Goal: Use online tool/utility: Utilize a website feature to perform a specific function

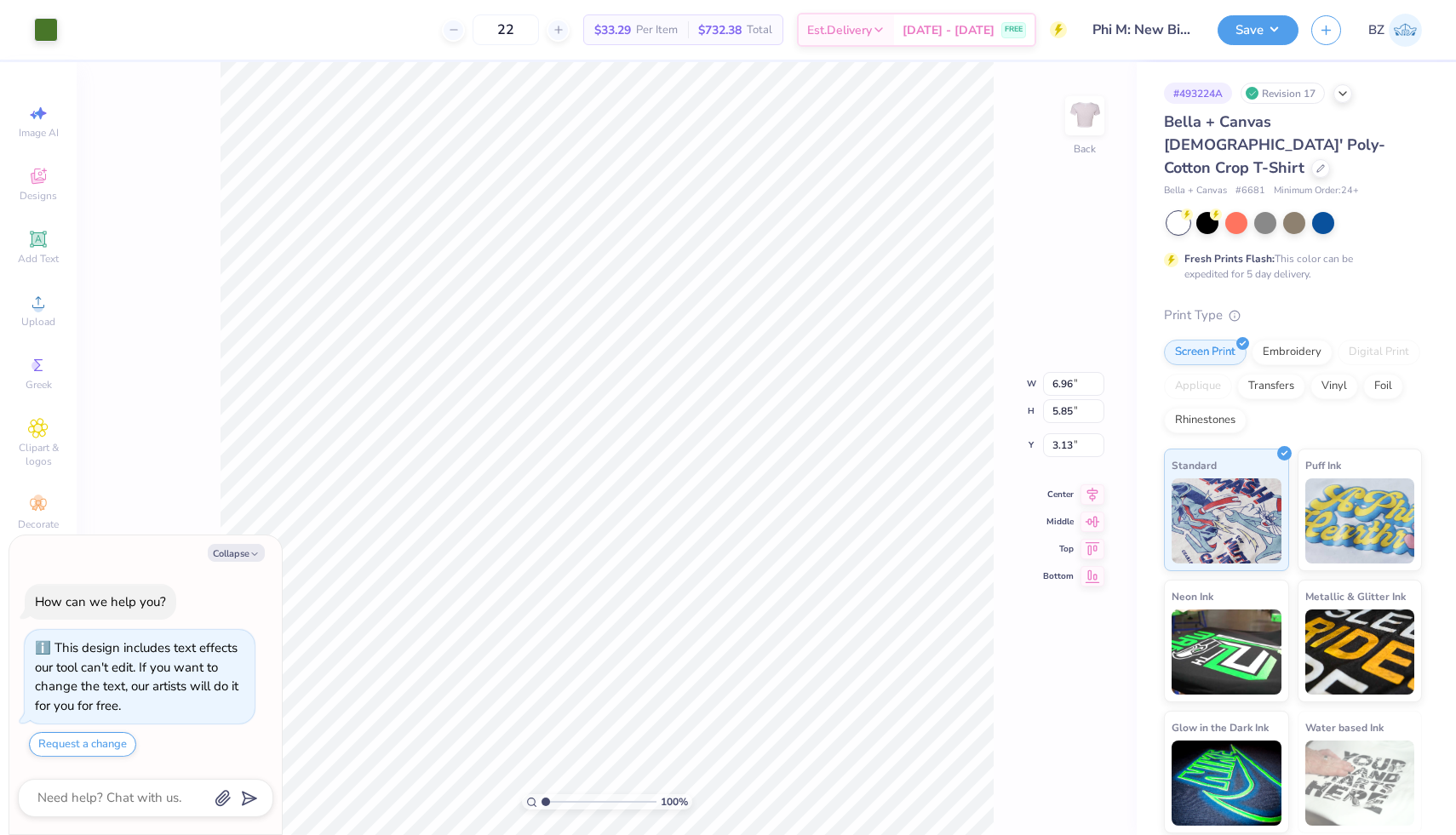
type textarea "x"
type input "3.00"
type textarea "x"
type input "5.04"
type textarea "x"
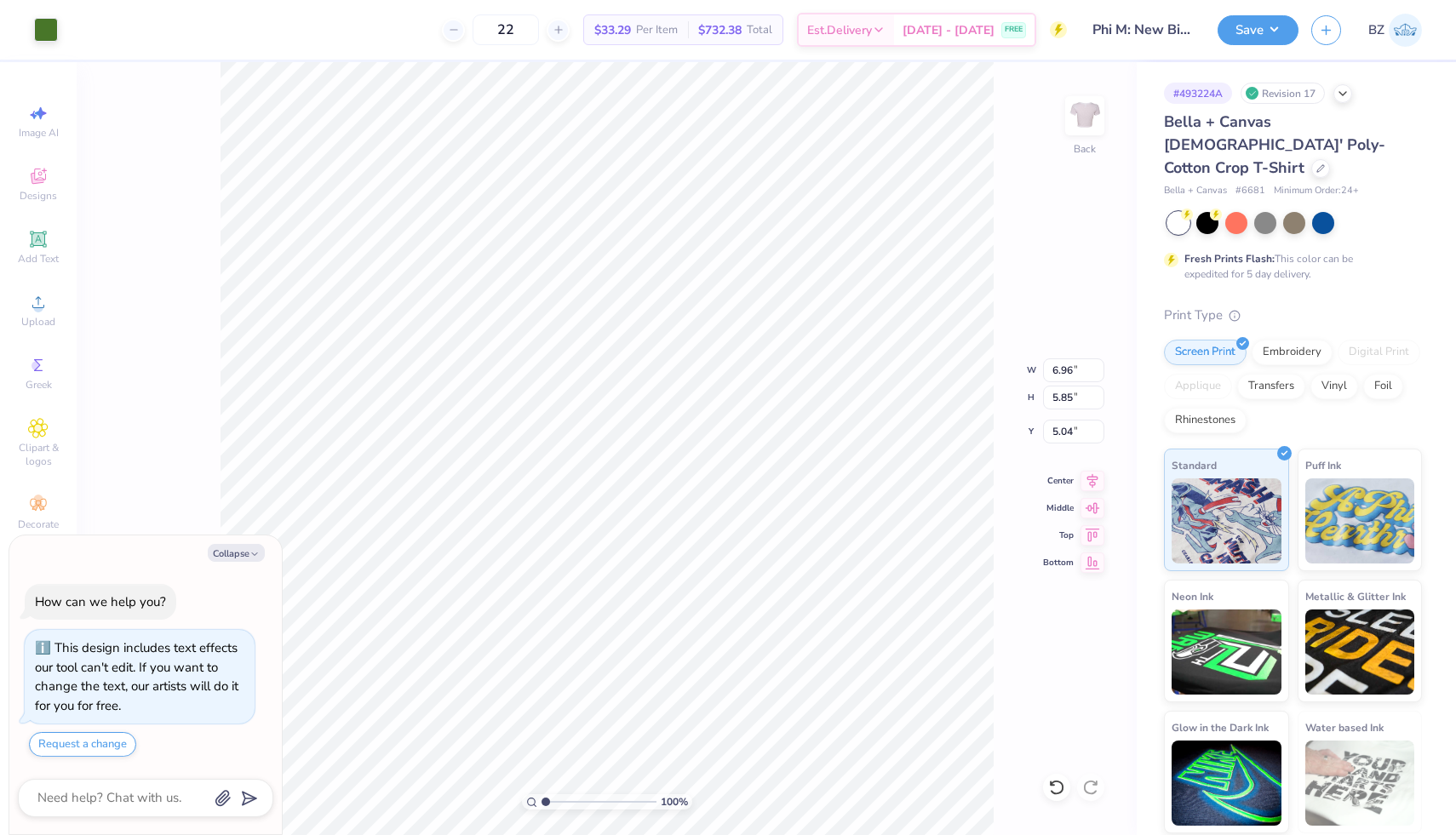
type input "4.33"
click at [565, 24] on icon at bounding box center [559, 30] width 12 height 12
type input "24"
type textarea "x"
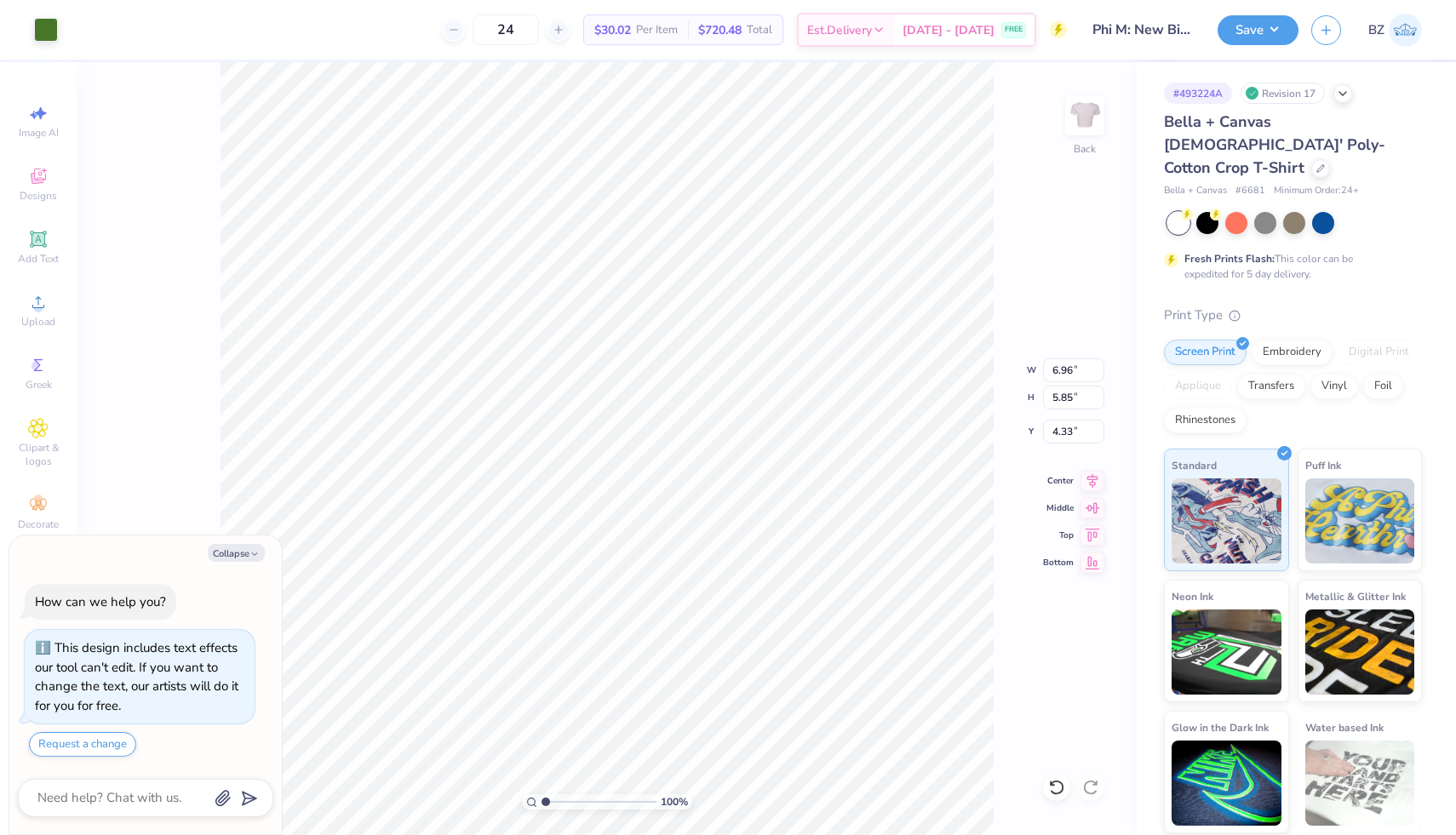
type input "6.00"
type textarea "x"
type input "7.25"
type textarea "x"
type input "3.00"
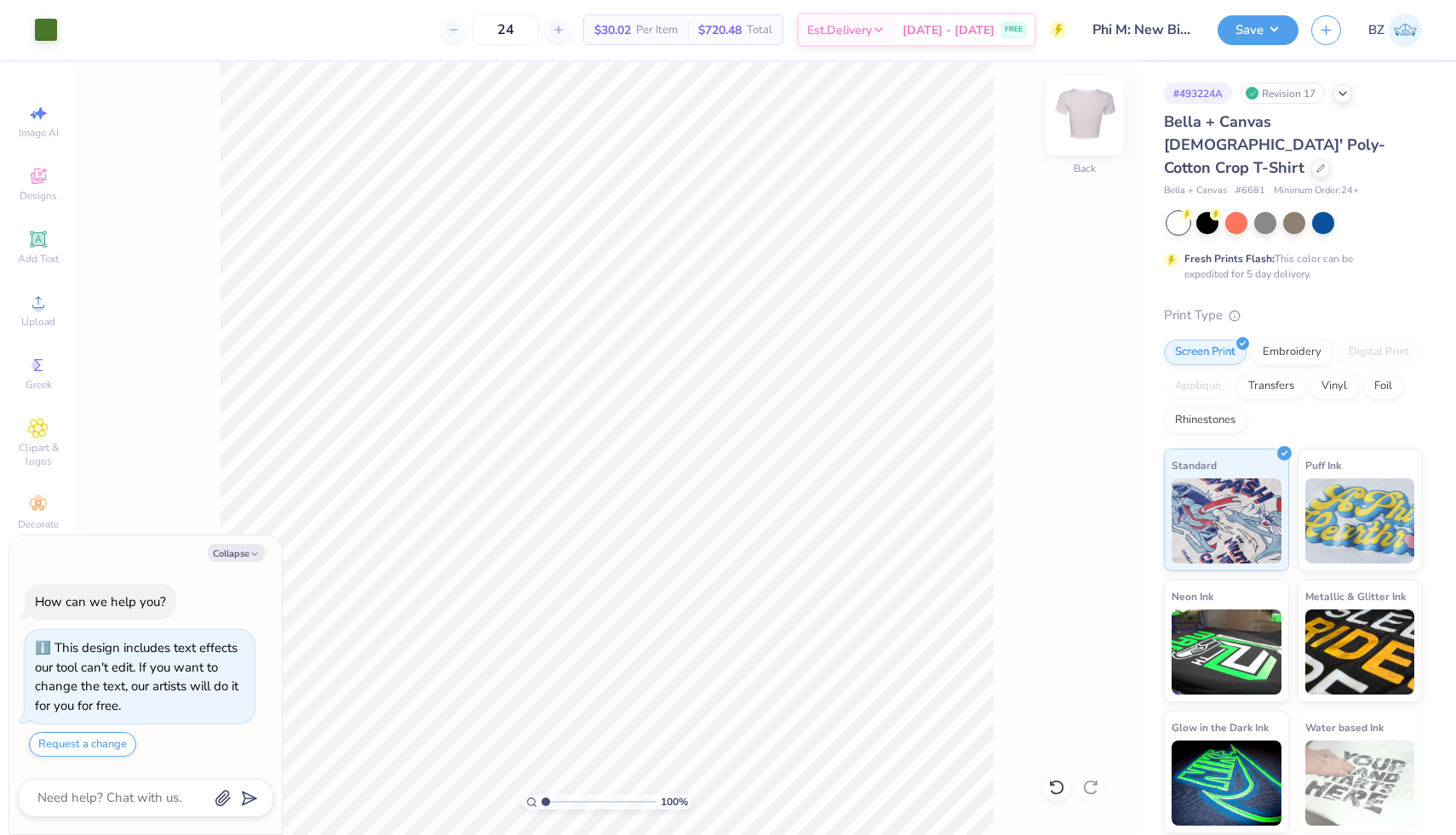
click at [1070, 114] on img at bounding box center [1085, 115] width 68 height 68
click at [1070, 114] on img at bounding box center [1084, 115] width 34 height 34
click at [1318, 210] on div at bounding box center [1323, 221] width 22 height 22
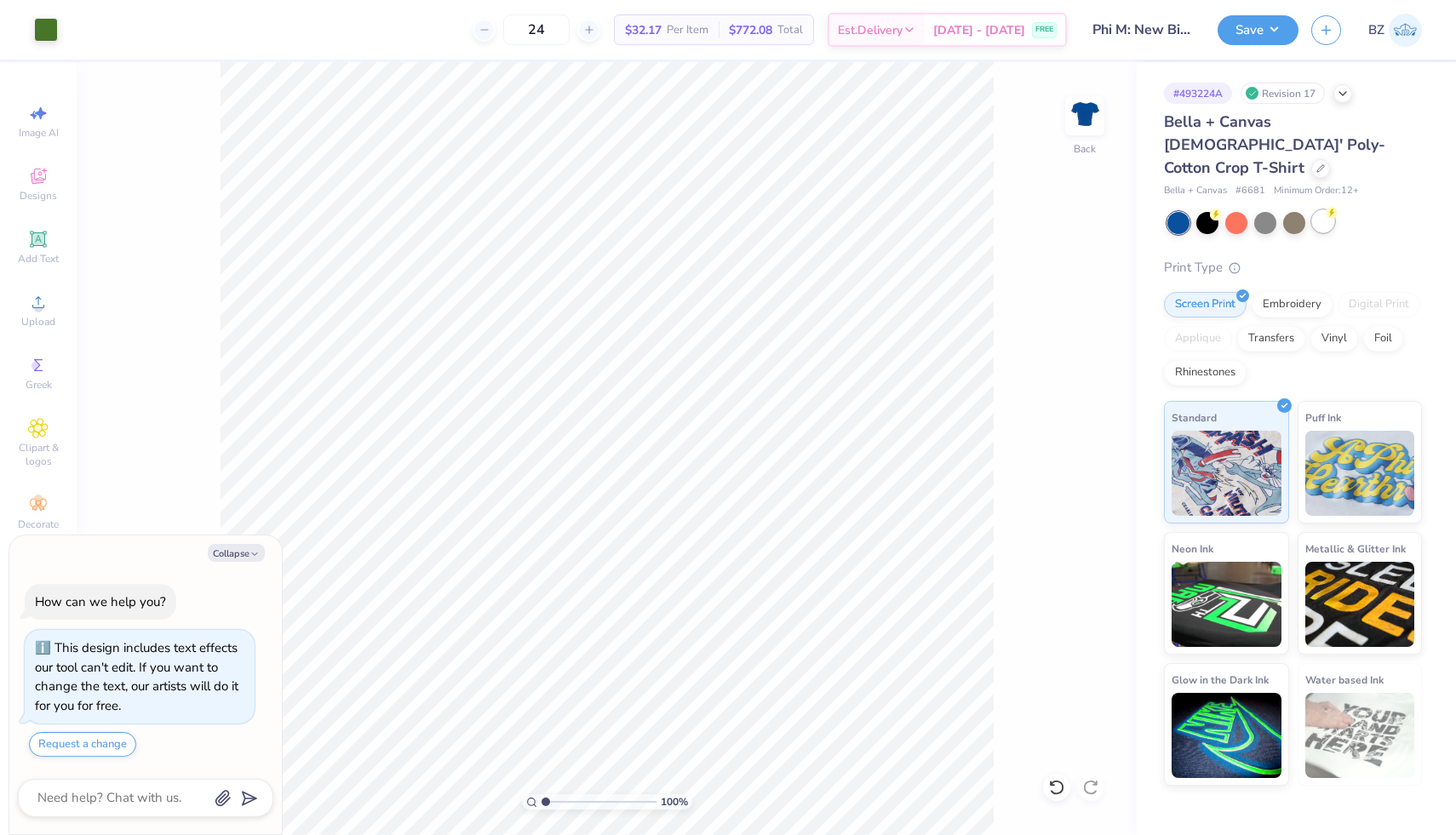
click at [1327, 210] on div at bounding box center [1323, 221] width 22 height 22
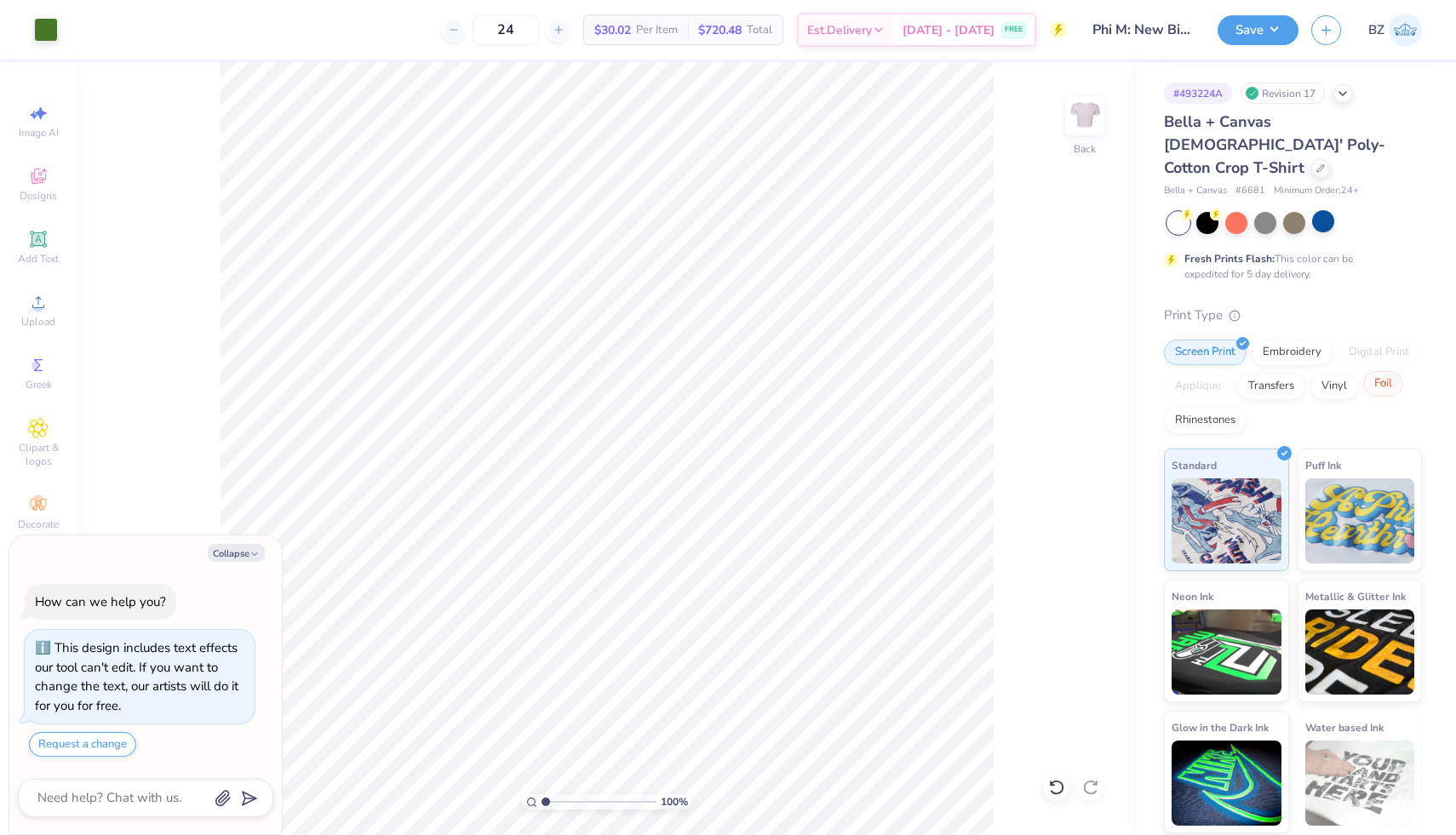
click at [1376, 371] on div "Foil" at bounding box center [1382, 384] width 40 height 25
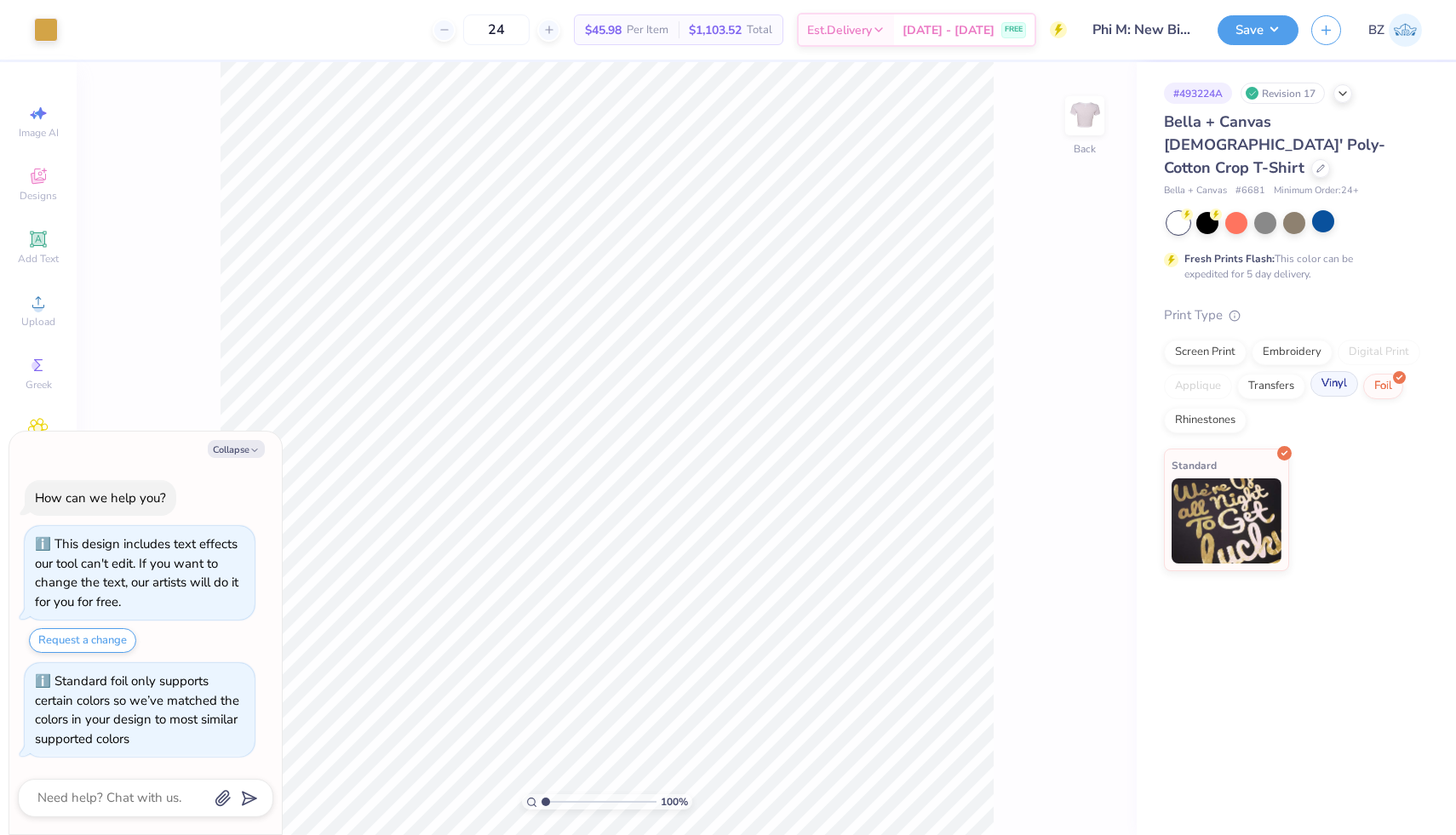
click at [1331, 371] on div "Vinyl" at bounding box center [1334, 384] width 47 height 25
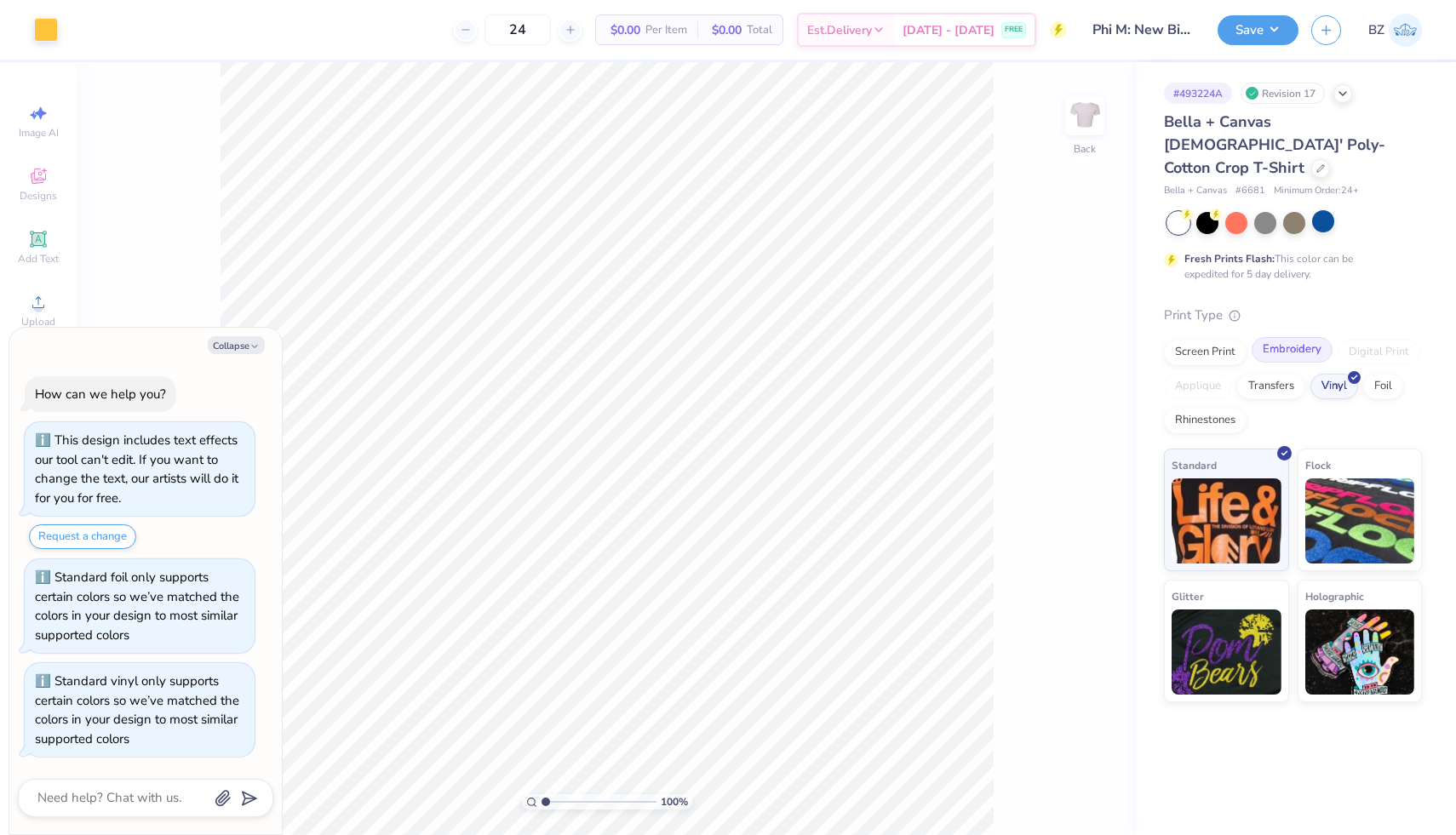
click at [1293, 338] on div "Embroidery" at bounding box center [1292, 350] width 81 height 25
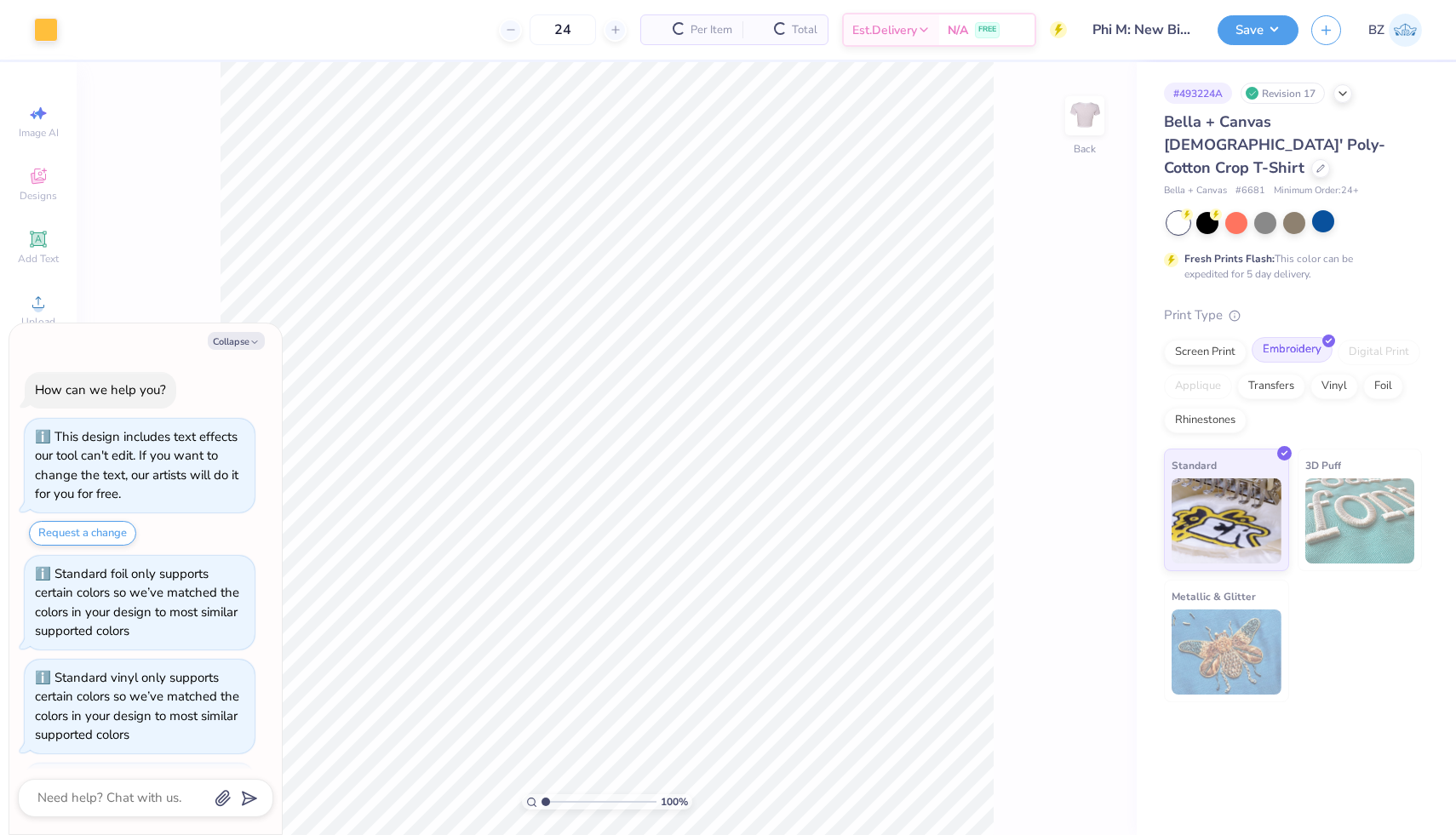
scroll to position [100, 0]
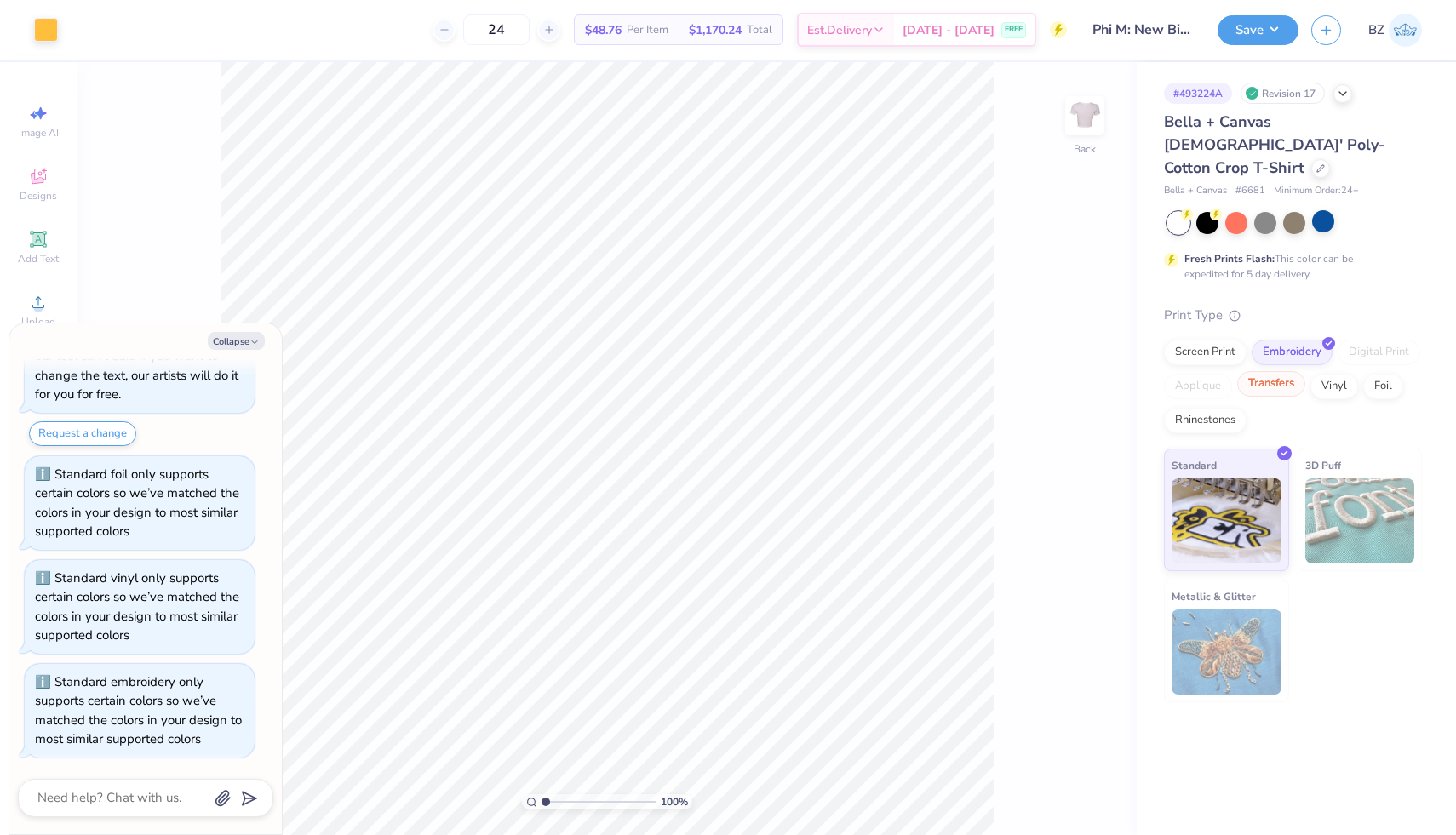
click at [1279, 371] on div "Transfers" at bounding box center [1271, 384] width 68 height 25
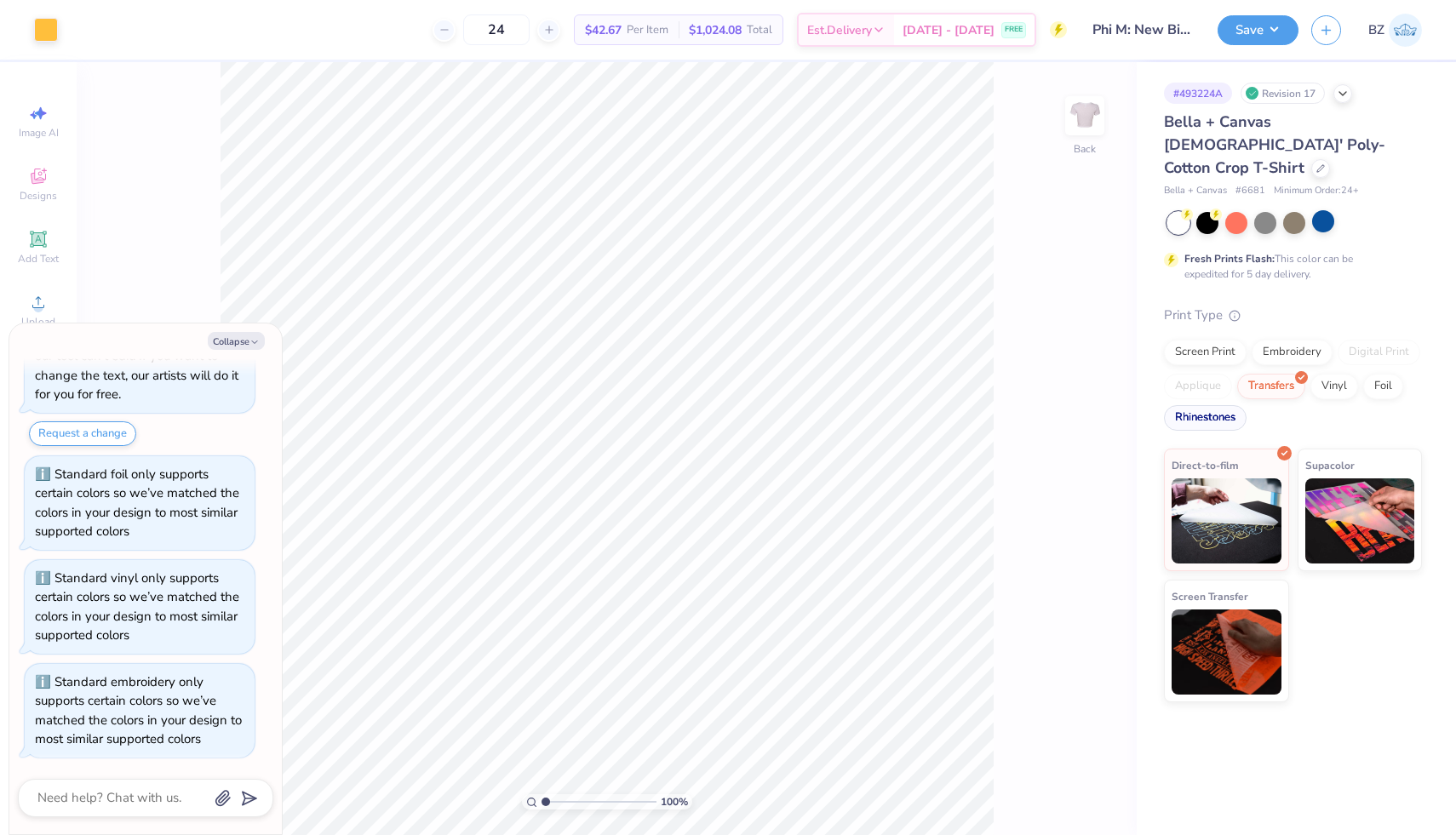
click at [1223, 405] on div "Rhinestones" at bounding box center [1205, 418] width 82 height 25
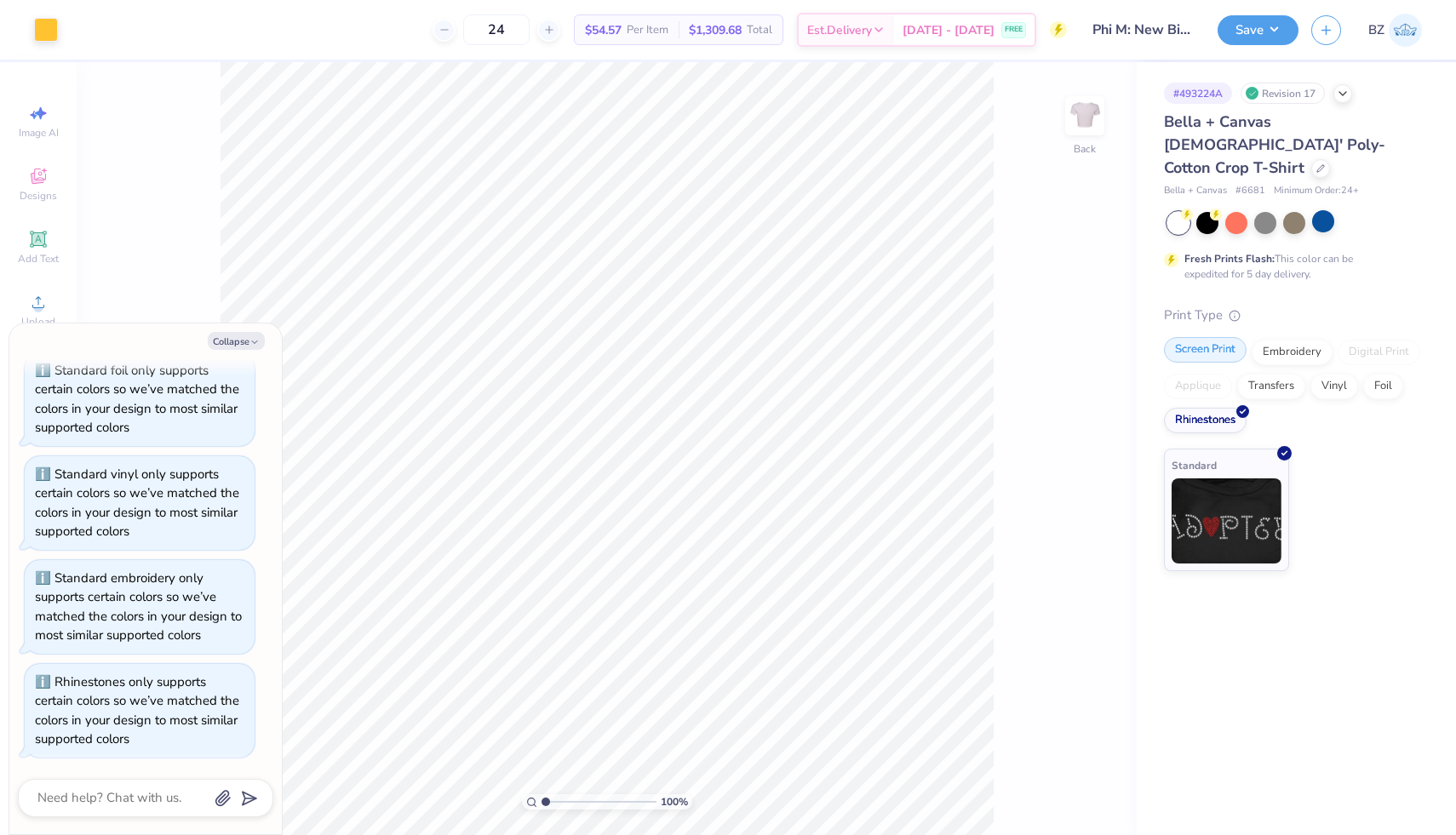
click at [1209, 337] on div "Screen Print" at bounding box center [1205, 350] width 82 height 25
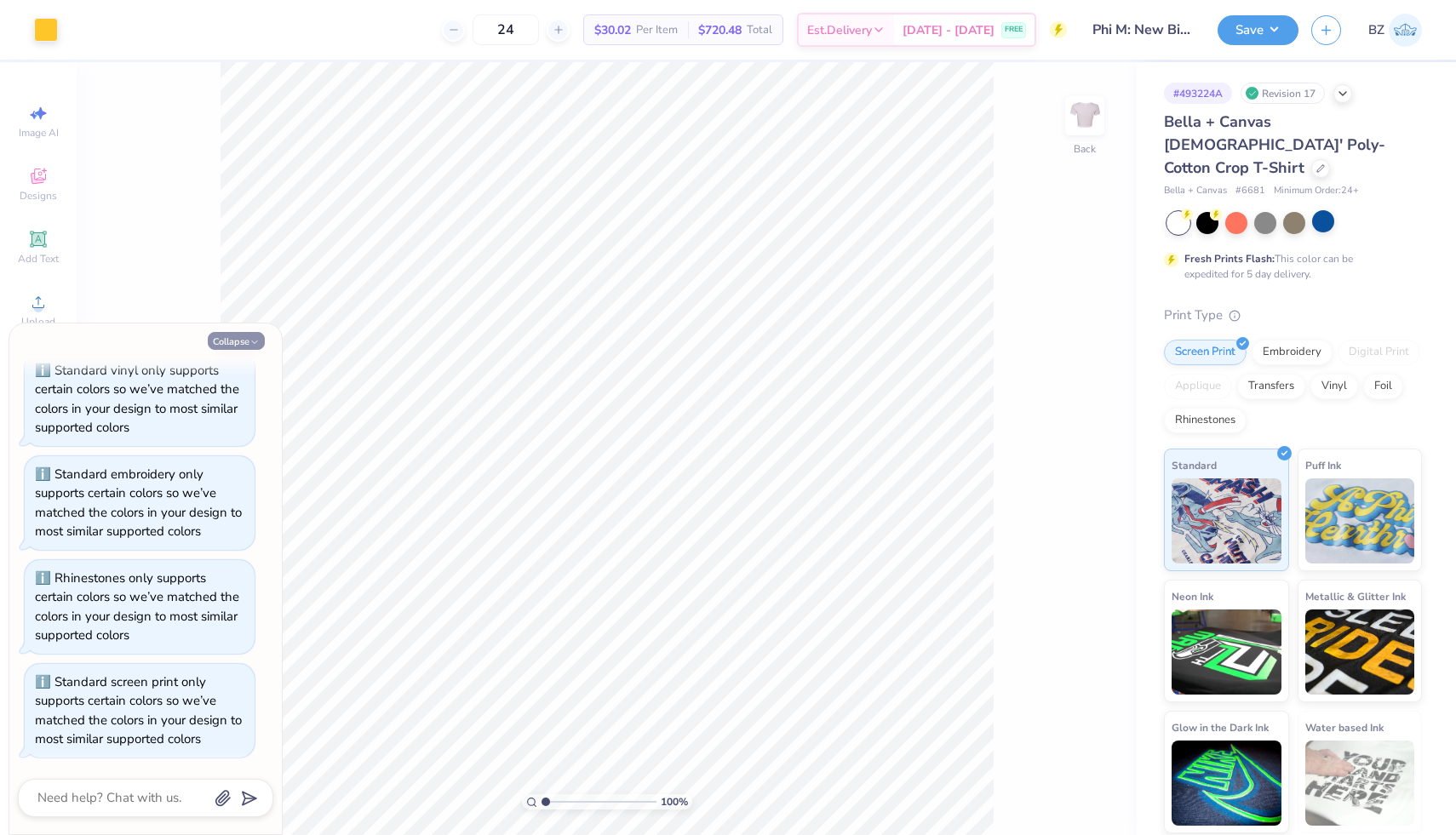
click at [246, 341] on button "Collapse" at bounding box center [236, 341] width 57 height 17
type textarea "x"
